Goal: Information Seeking & Learning: Understand process/instructions

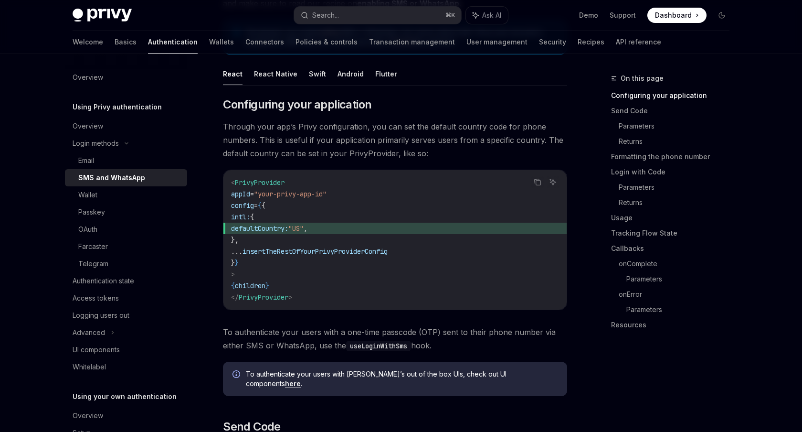
scroll to position [134, 0]
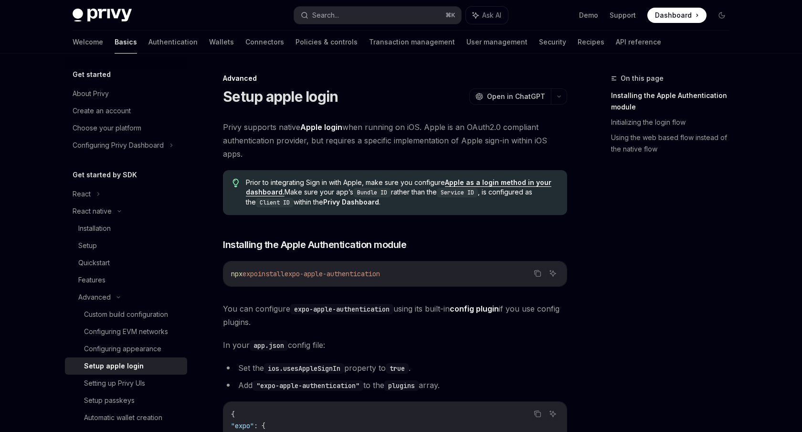
drag, startPoint x: 280, startPoint y: 265, endPoint x: 472, endPoint y: 276, distance: 192.2
click at [472, 276] on div "npx expo install expo-apple-authentication" at bounding box center [394, 273] width 343 height 25
click at [472, 276] on code "npx expo install expo-apple-authentication" at bounding box center [395, 273] width 328 height 11
drag, startPoint x: 469, startPoint y: 281, endPoint x: 459, endPoint y: 295, distance: 16.8
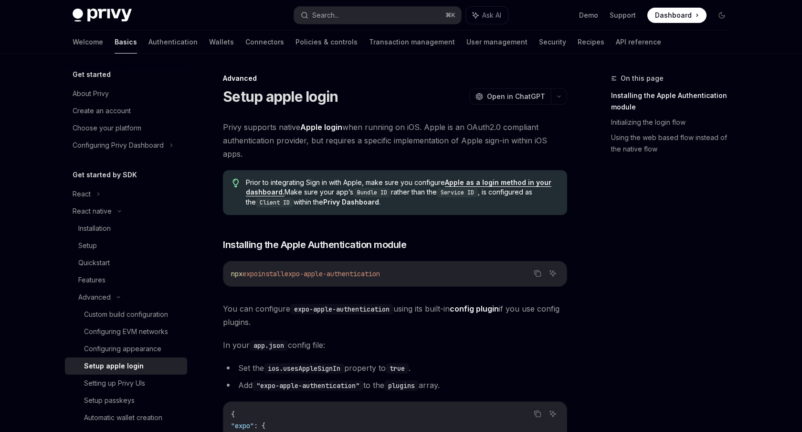
drag, startPoint x: 444, startPoint y: 330, endPoint x: 442, endPoint y: 337, distance: 6.5
click at [449, 346] on span "In your app.json config file:" at bounding box center [395, 344] width 344 height 13
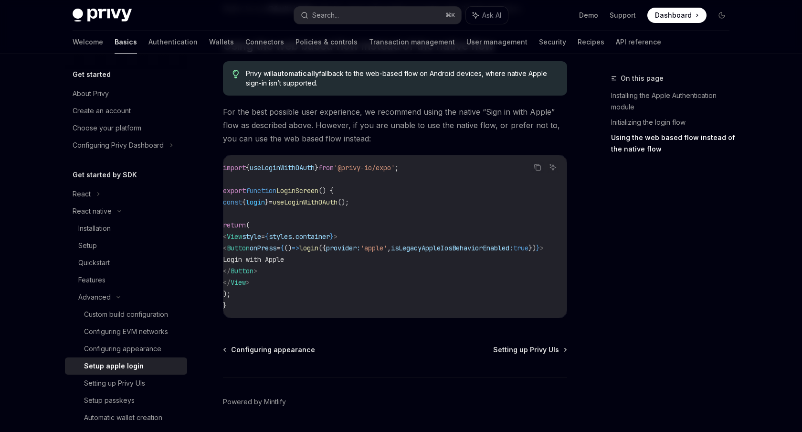
scroll to position [0, 72]
click at [396, 252] on span "isLegacyAppleIosBehaviorEnabled:" at bounding box center [452, 247] width 122 height 9
click at [369, 252] on span "provider:" at bounding box center [351, 247] width 34 height 9
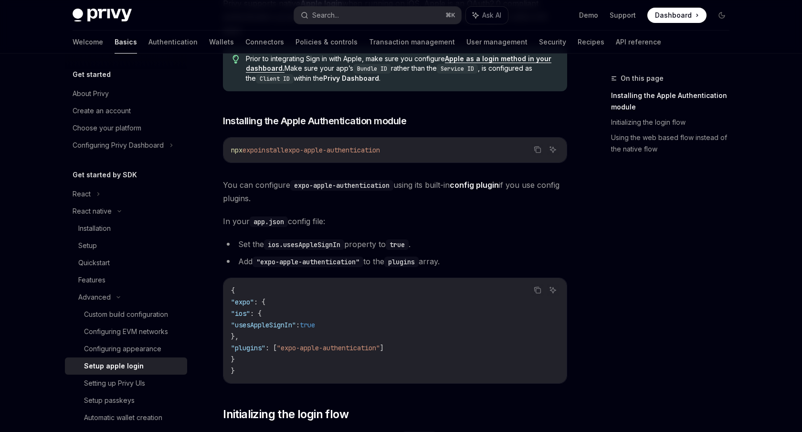
scroll to position [120, 0]
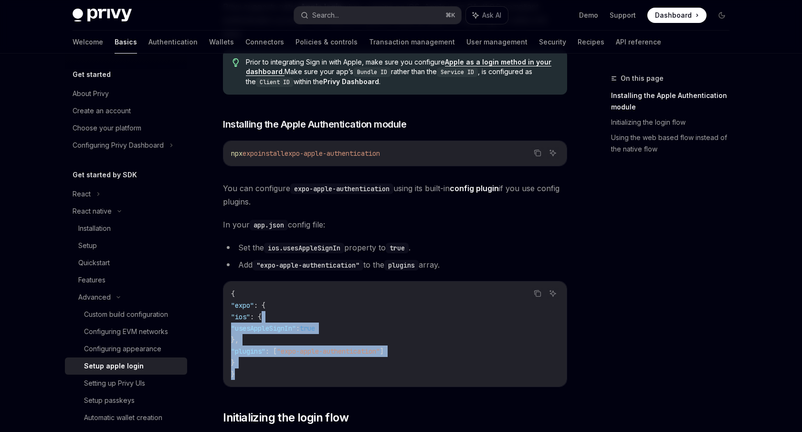
drag, startPoint x: 285, startPoint y: 311, endPoint x: 271, endPoint y: 361, distance: 52.1
click at [274, 363] on code "{ "expo" : { "ios" : { "usesAppleSignIn" : true }, "plugins" : [ "expo-apple-au…" at bounding box center [395, 334] width 328 height 92
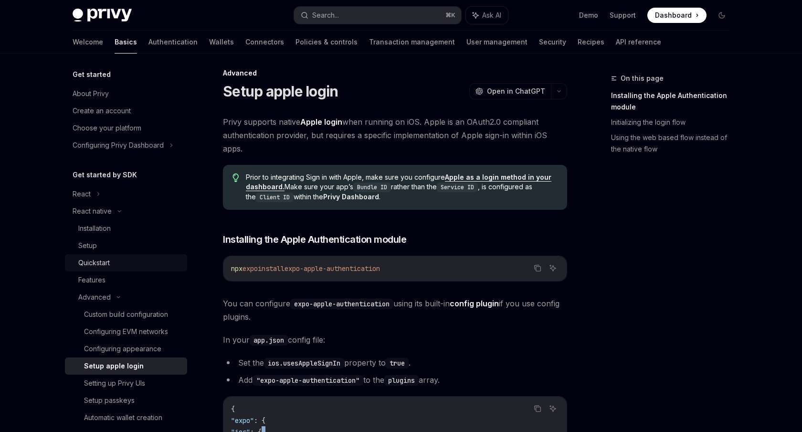
scroll to position [0, 0]
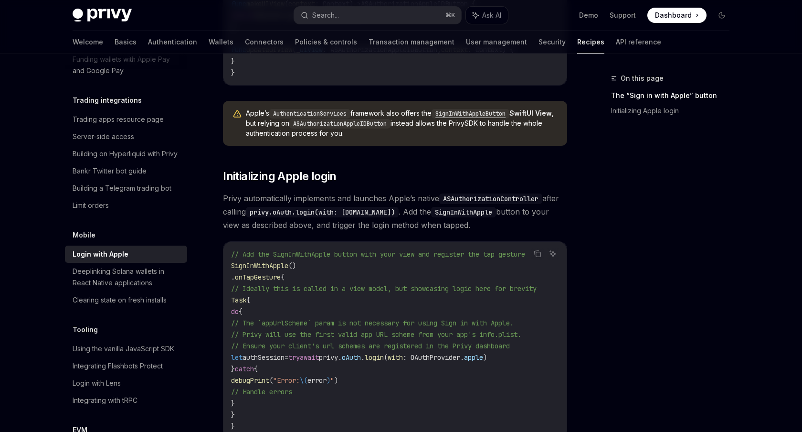
scroll to position [368, 0]
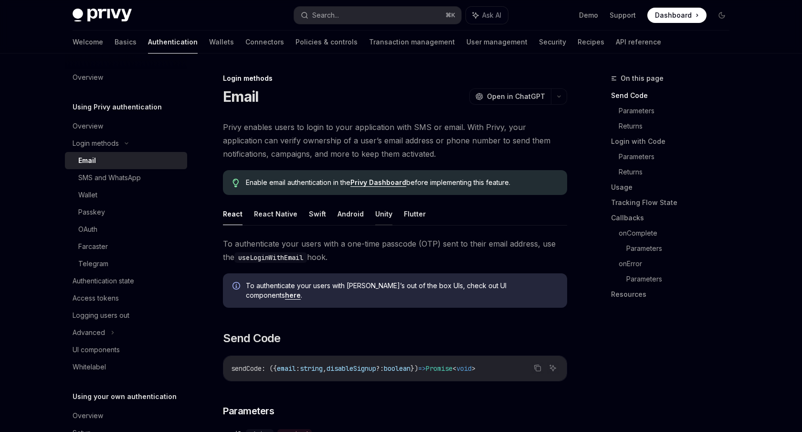
click at [375, 208] on button "Unity" at bounding box center [383, 213] width 17 height 22
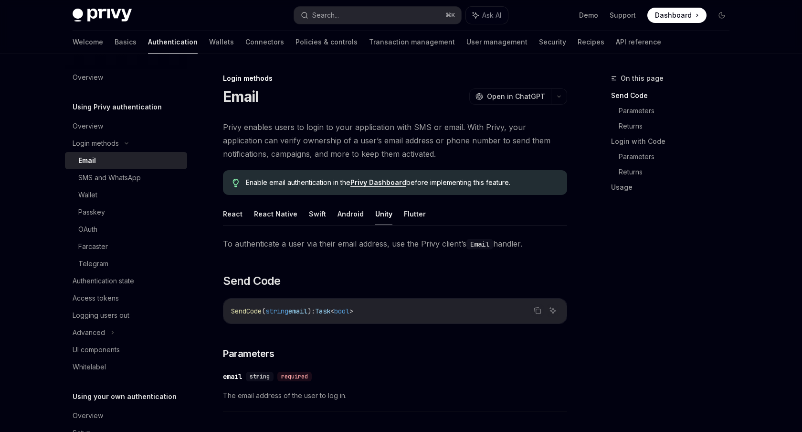
click at [244, 216] on ul "React React Native Swift Android Unity Flutter" at bounding box center [395, 213] width 344 height 23
click at [233, 216] on button "React" at bounding box center [233, 213] width 20 height 22
type textarea "*"
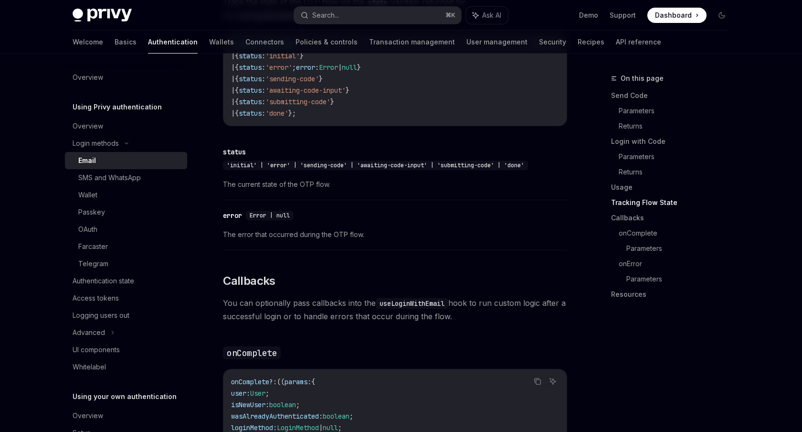
scroll to position [1225, 0]
